Goal: Obtain resource: Obtain resource

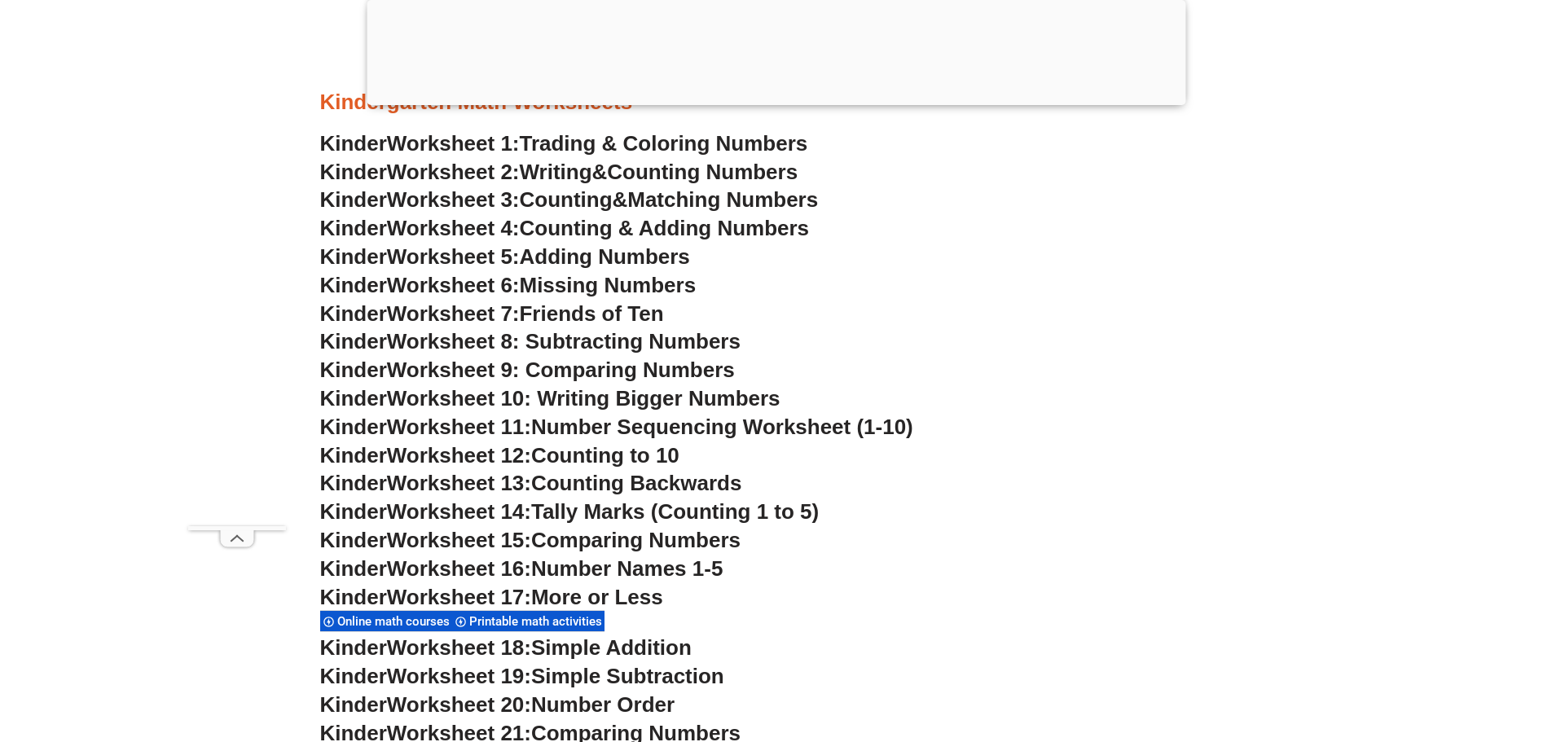
scroll to position [1059, 0]
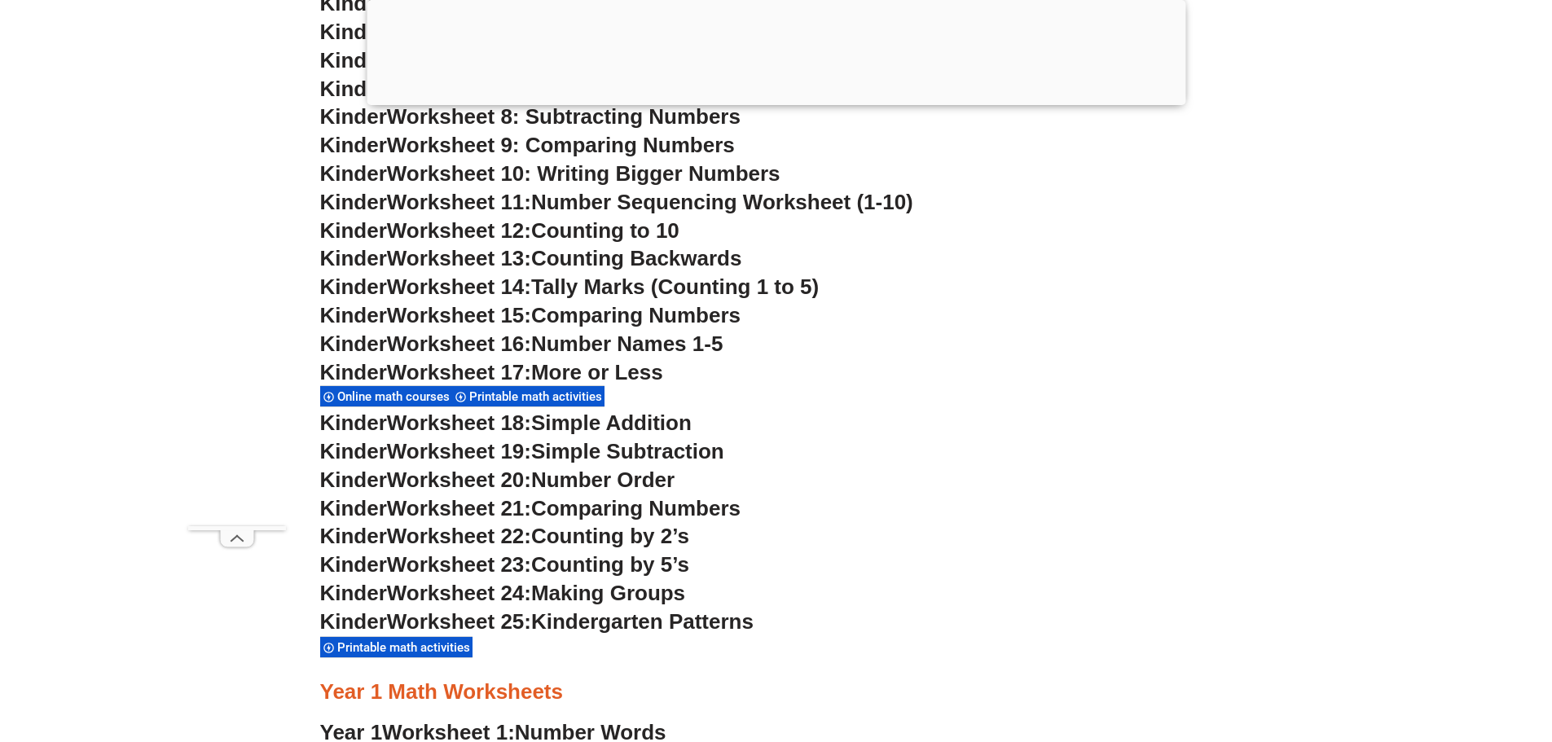
click at [533, 390] on div "Printable math activities" at bounding box center [528, 396] width 152 height 22
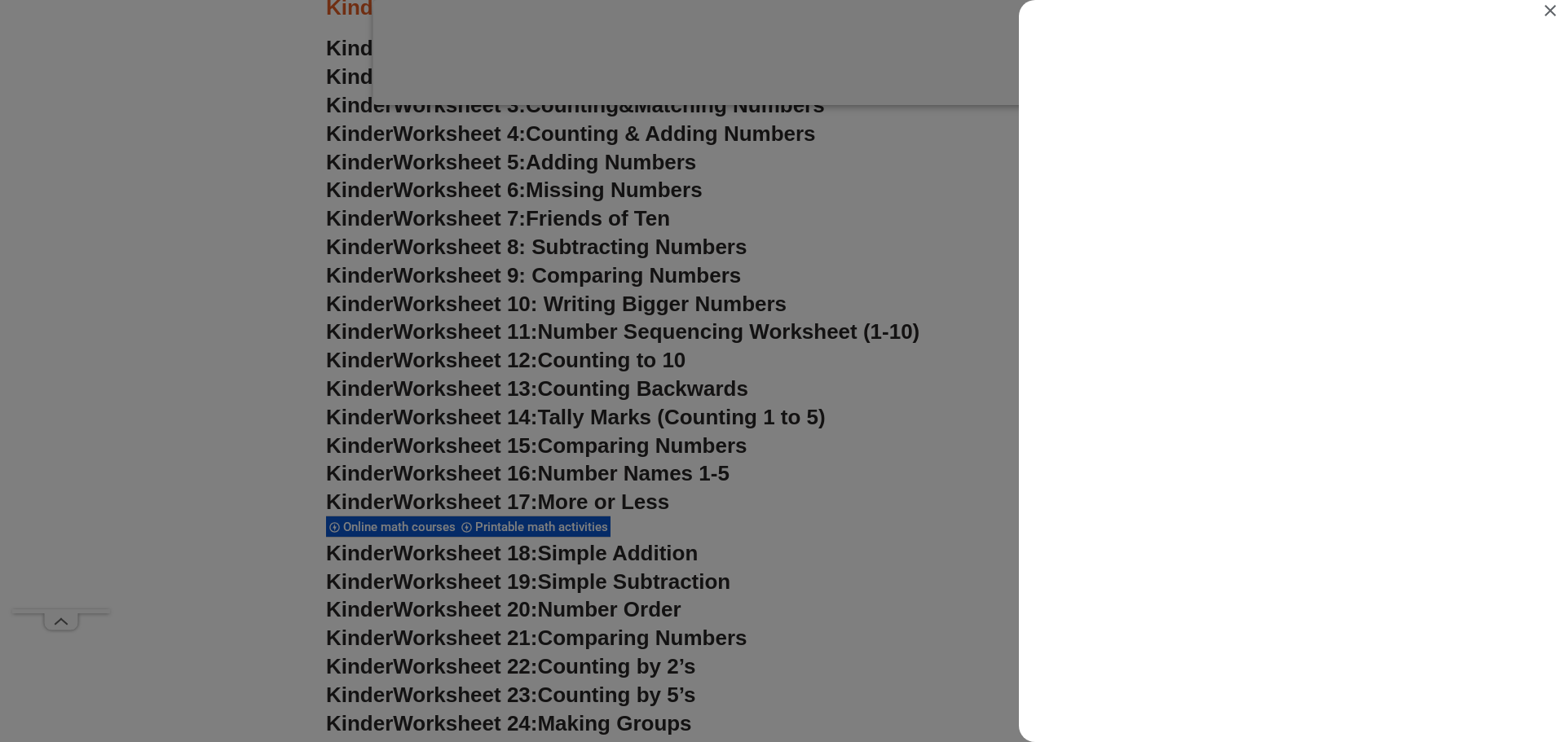
scroll to position [0, 0]
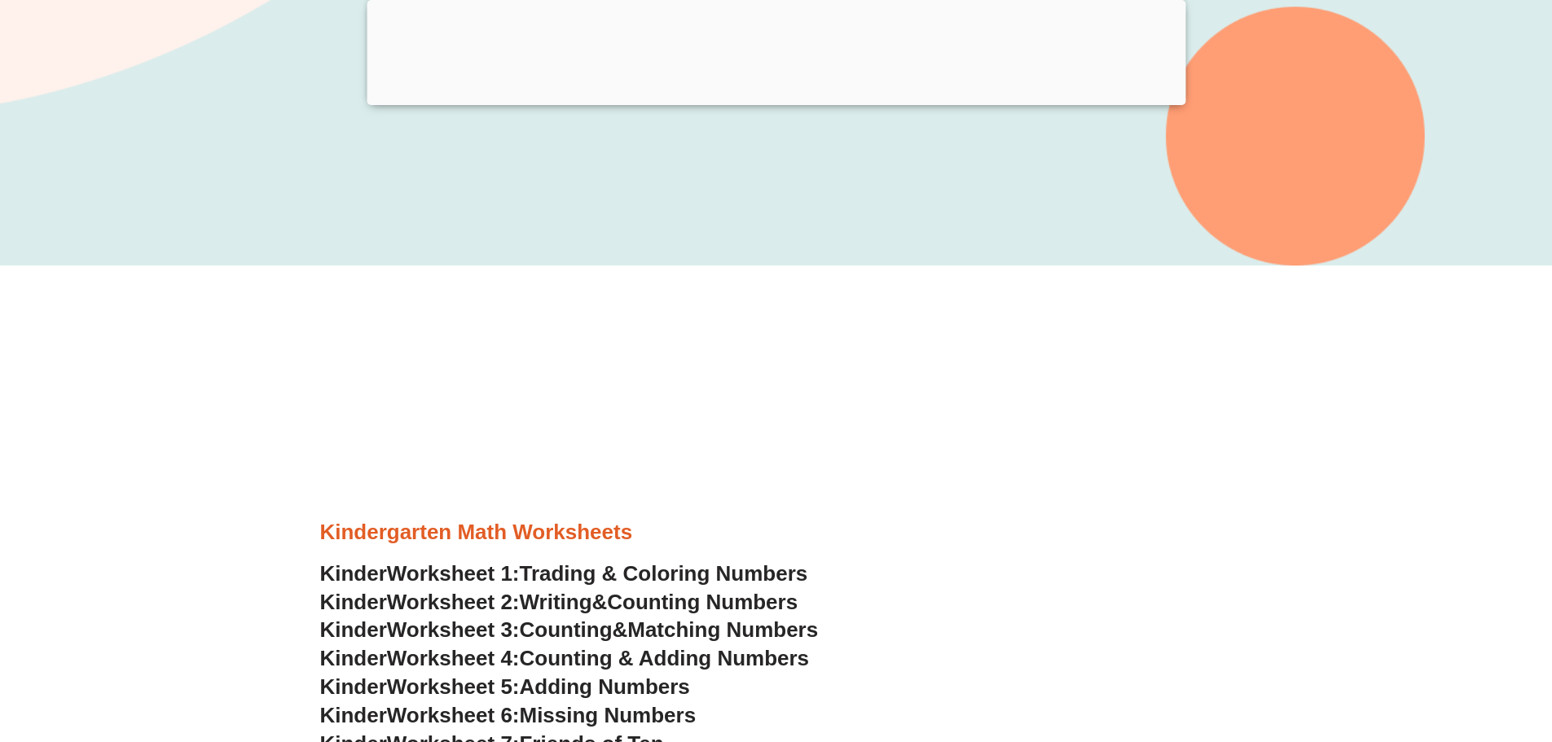
scroll to position [551, 0]
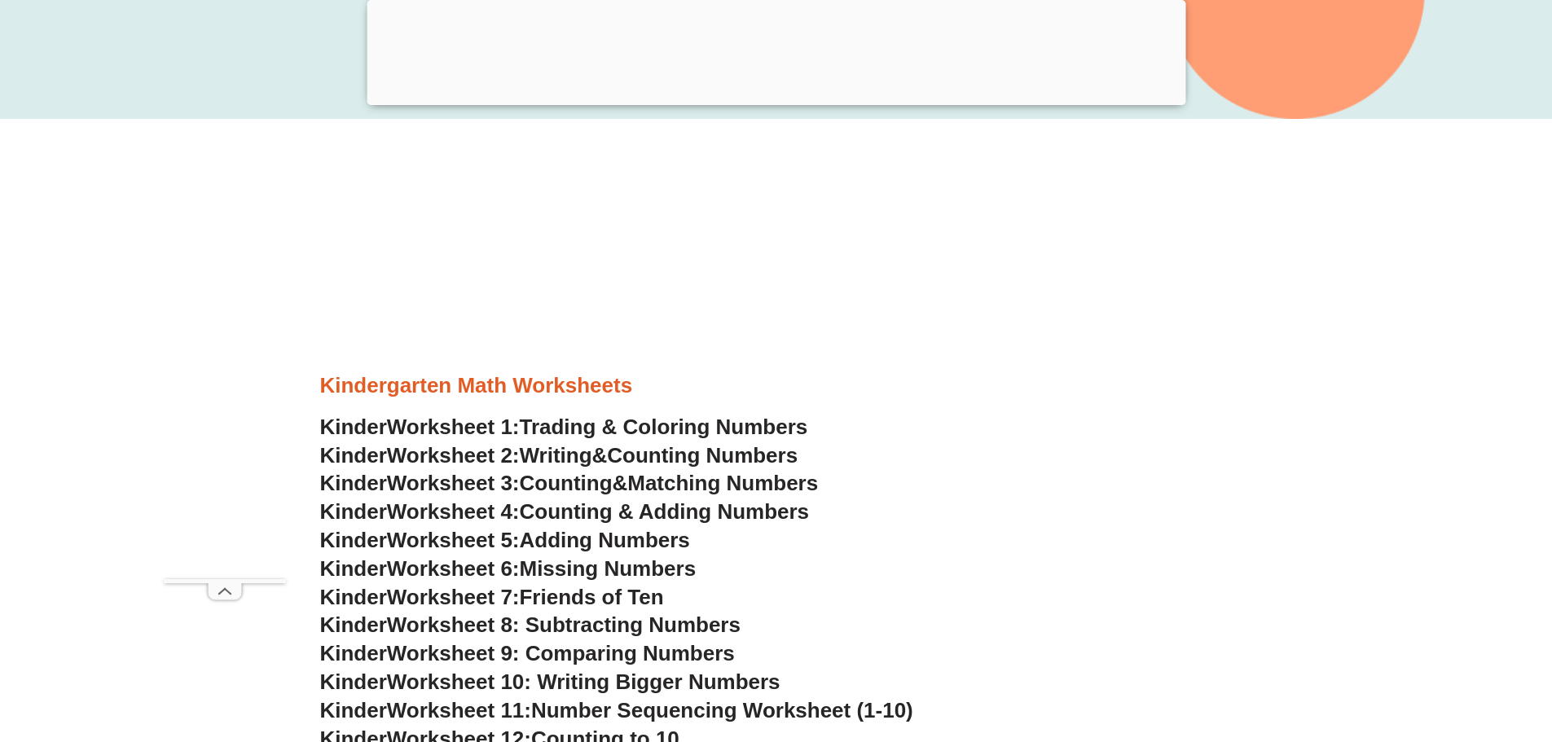
click at [566, 570] on span "Missing Numbers" at bounding box center [608, 569] width 177 height 24
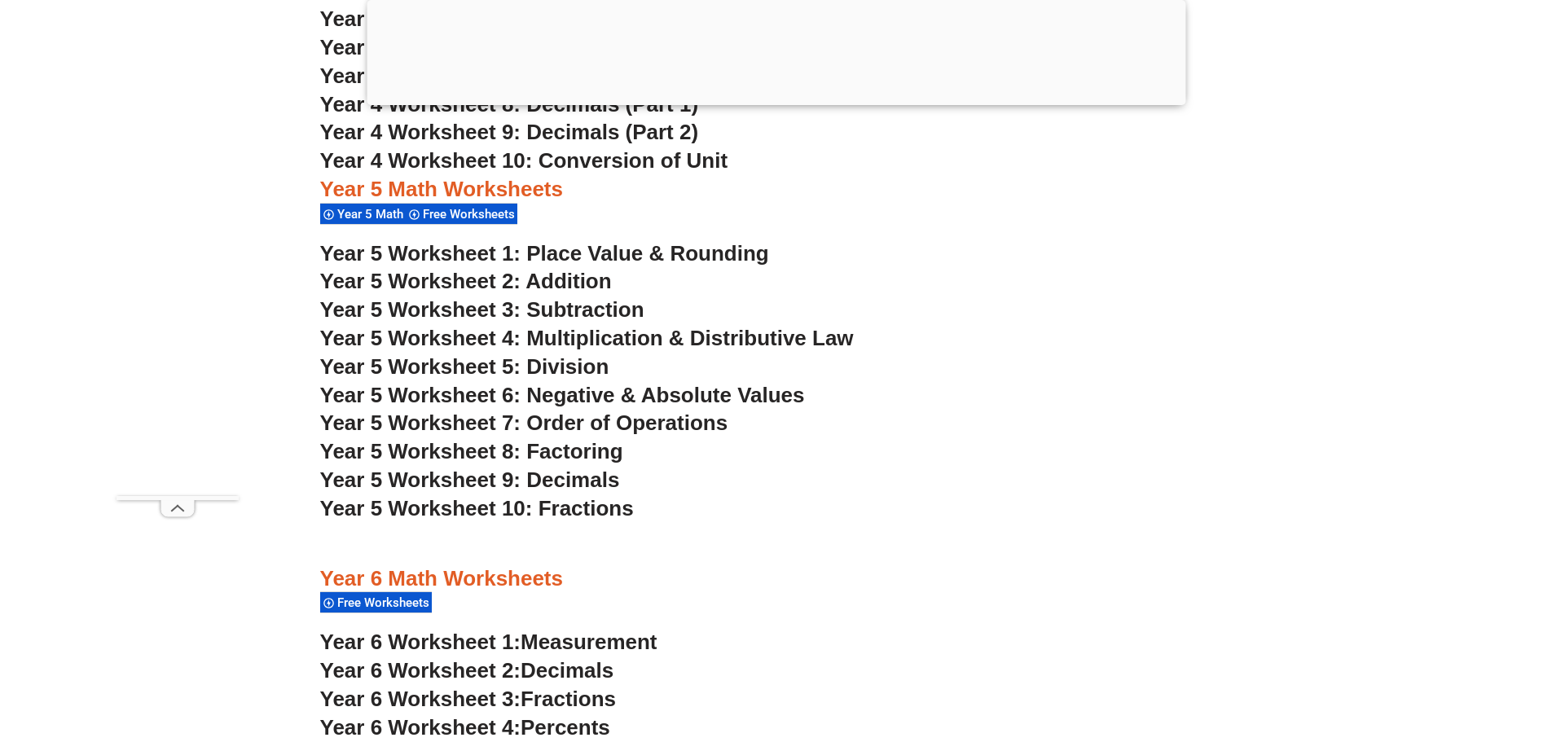
scroll to position [3410, 0]
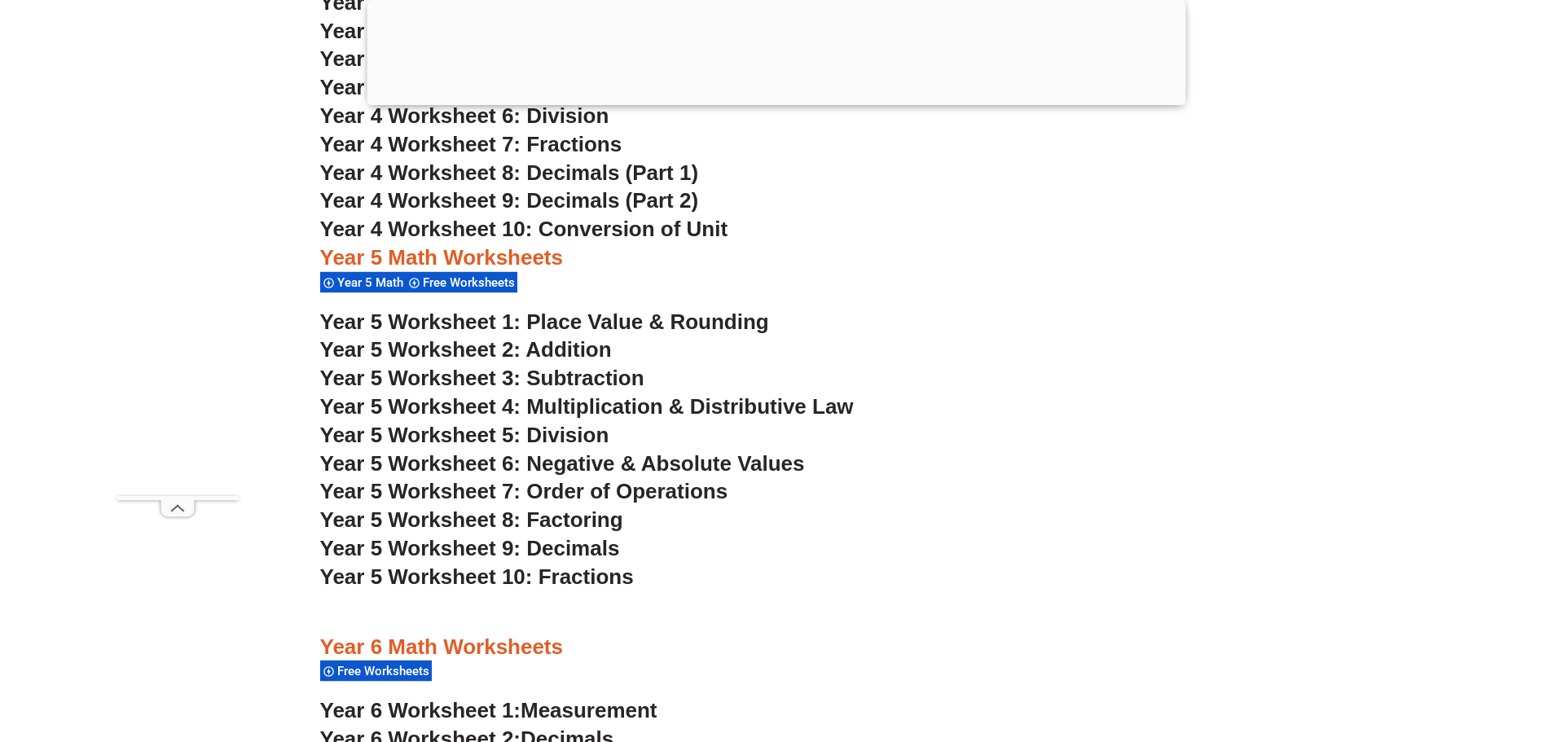
click at [662, 319] on span "Year 5 Worksheet 1: Place Value & Rounding" at bounding box center [544, 322] width 449 height 24
click at [563, 349] on span "Year 5 Worksheet 2: Addition" at bounding box center [466, 349] width 292 height 24
